Goal: Check status: Check status

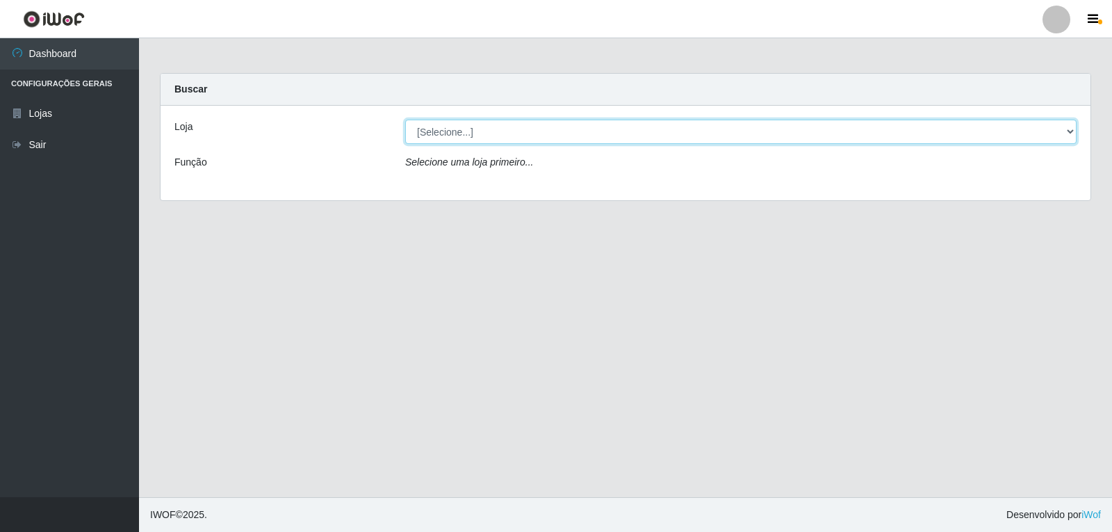
click at [1074, 127] on select "[Selecione...] Hiper Queiroz - [GEOGRAPHIC_DATA]" at bounding box center [740, 132] width 671 height 24
select select "513"
click at [405, 120] on select "[Selecione...] Hiper Queiroz - [GEOGRAPHIC_DATA]" at bounding box center [740, 132] width 671 height 24
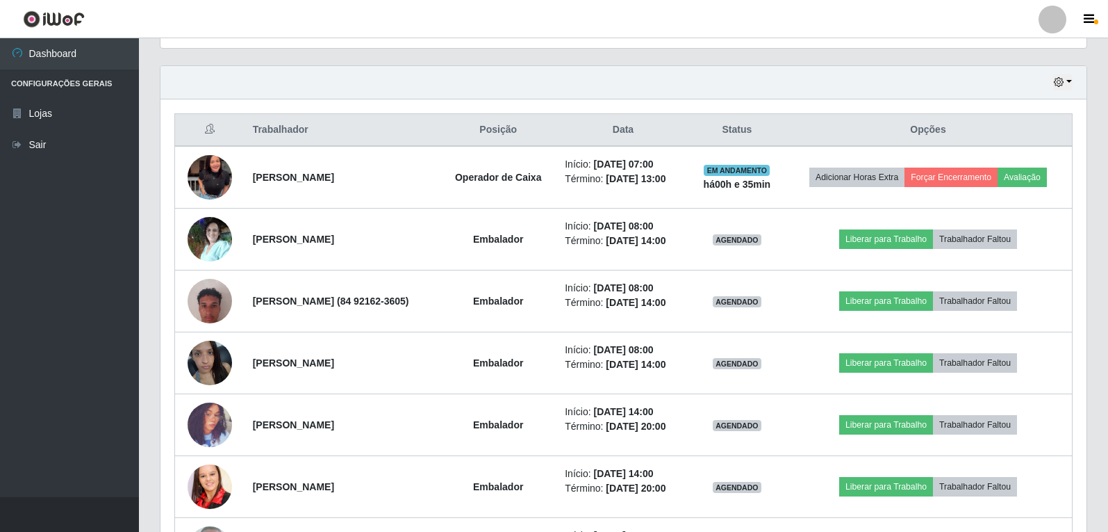
scroll to position [486, 0]
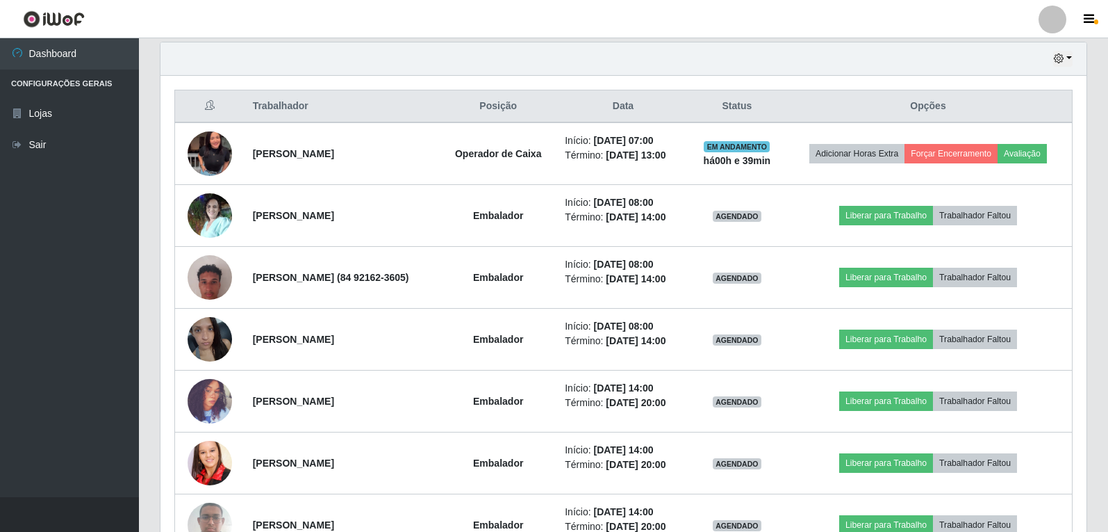
click at [653, 286] on li "Término: 24/09/2025, 14:00" at bounding box center [623, 279] width 116 height 15
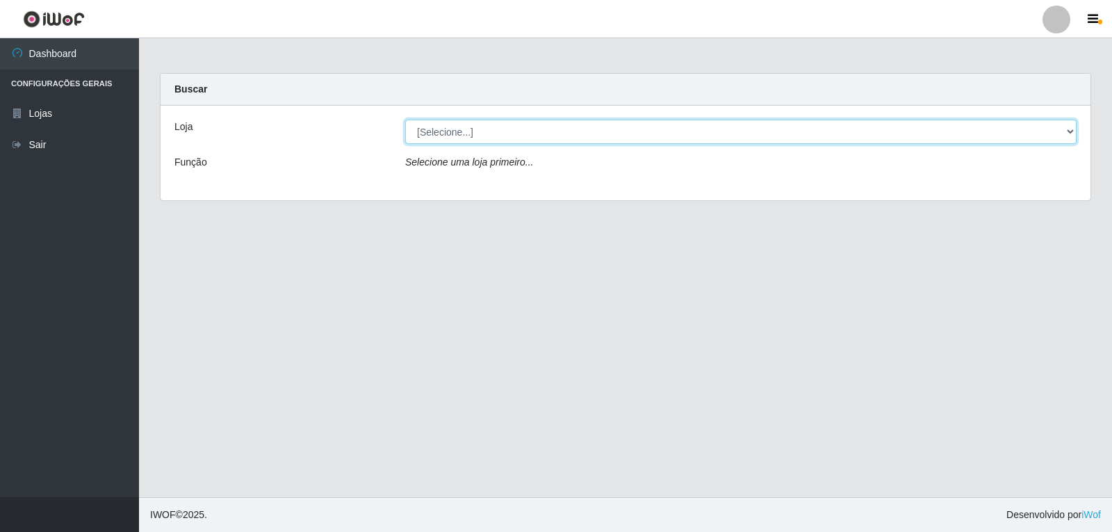
click at [1058, 131] on select "[Selecione...] Hiper Queiroz - [GEOGRAPHIC_DATA]" at bounding box center [740, 132] width 671 height 24
select select "513"
click at [405, 120] on select "[Selecione...] Hiper Queiroz - [GEOGRAPHIC_DATA]" at bounding box center [740, 132] width 671 height 24
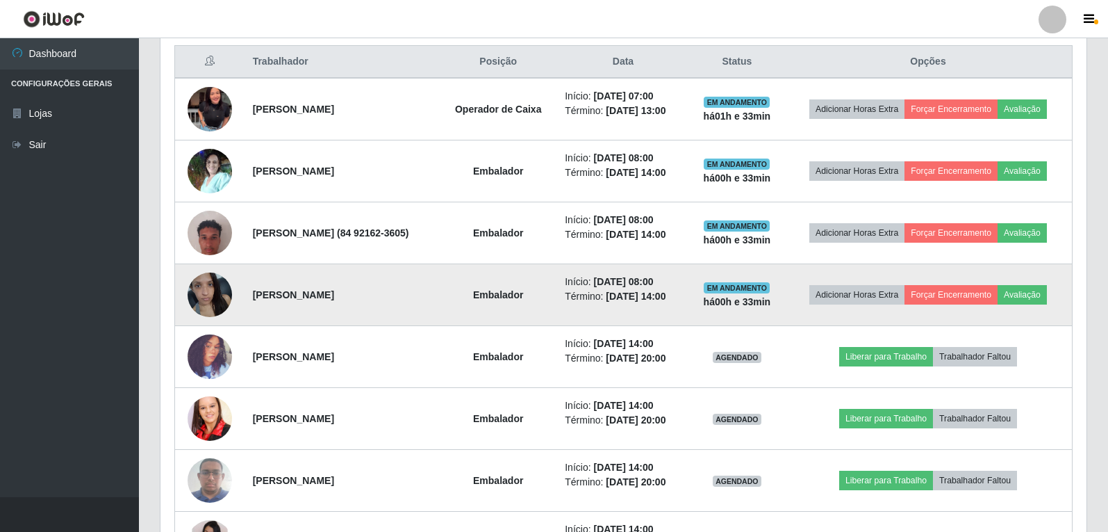
scroll to position [556, 0]
